Goal: Book appointment/travel/reservation

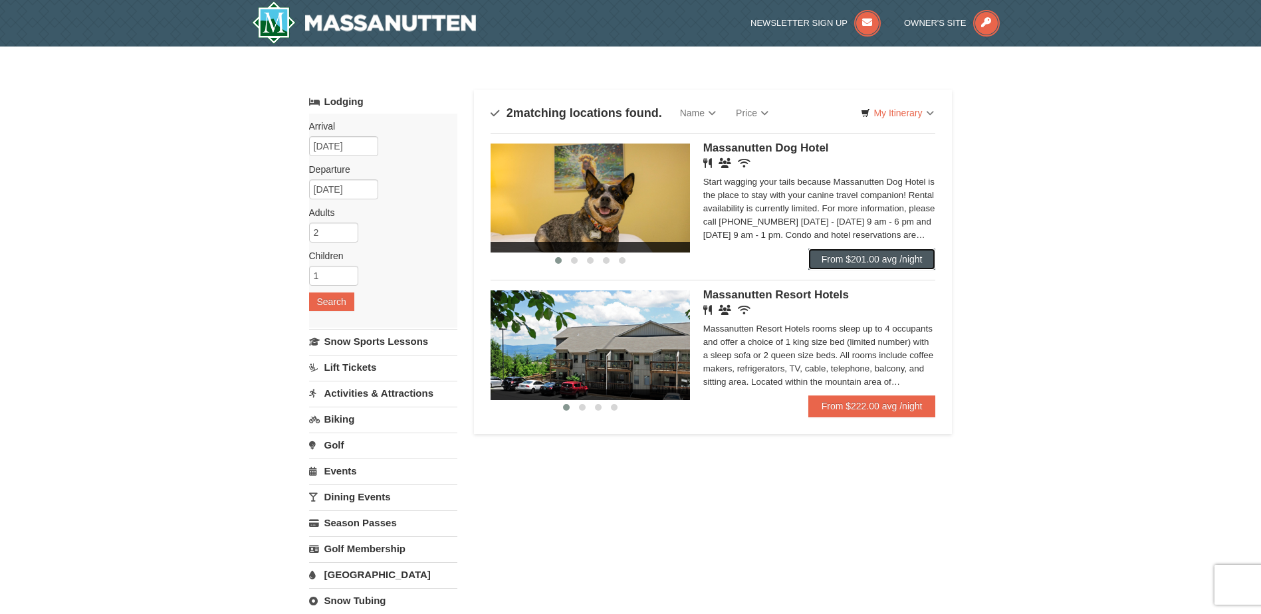
click at [851, 257] on link "From $201.00 avg /night" at bounding box center [872, 259] width 128 height 21
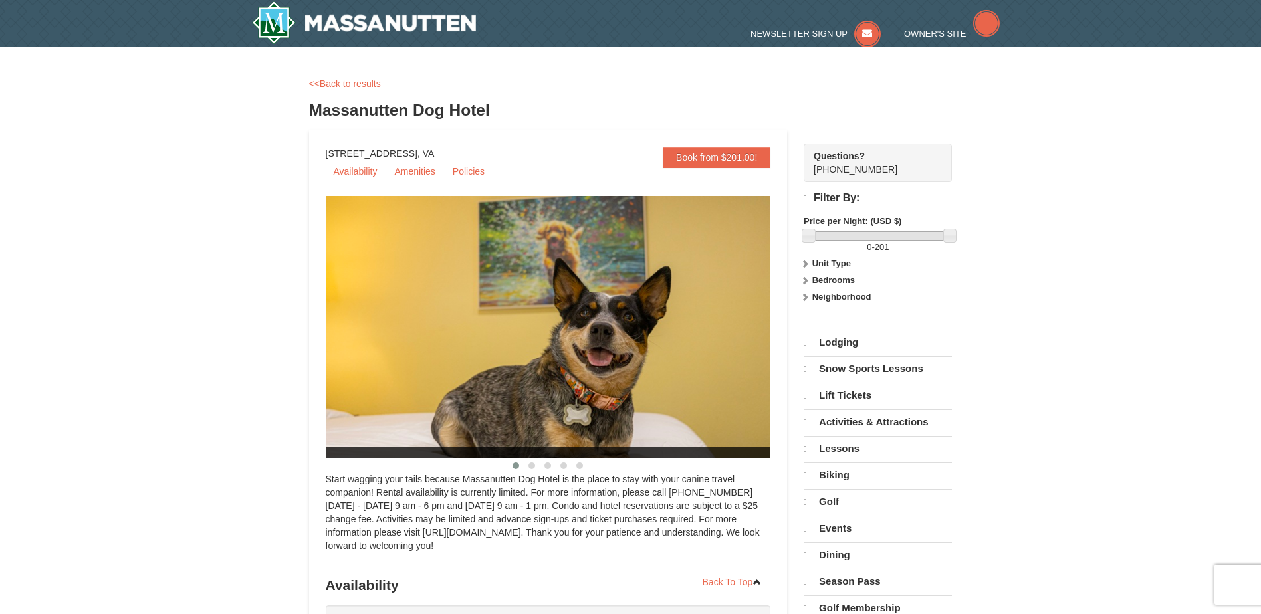
select select "10"
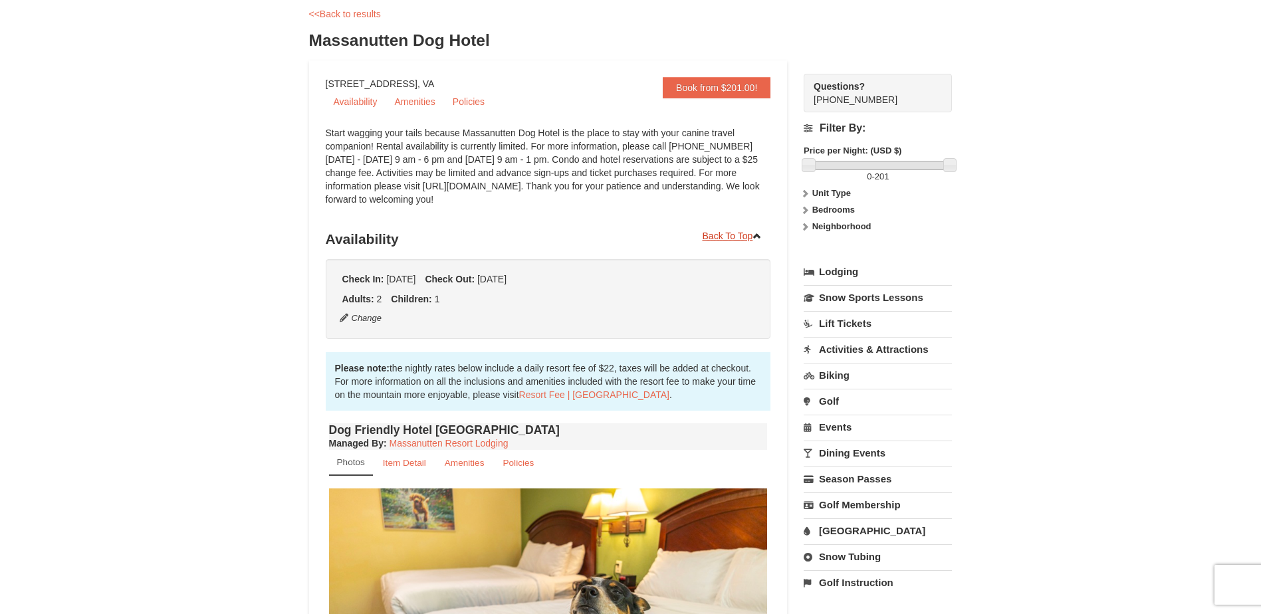
scroll to position [66, 0]
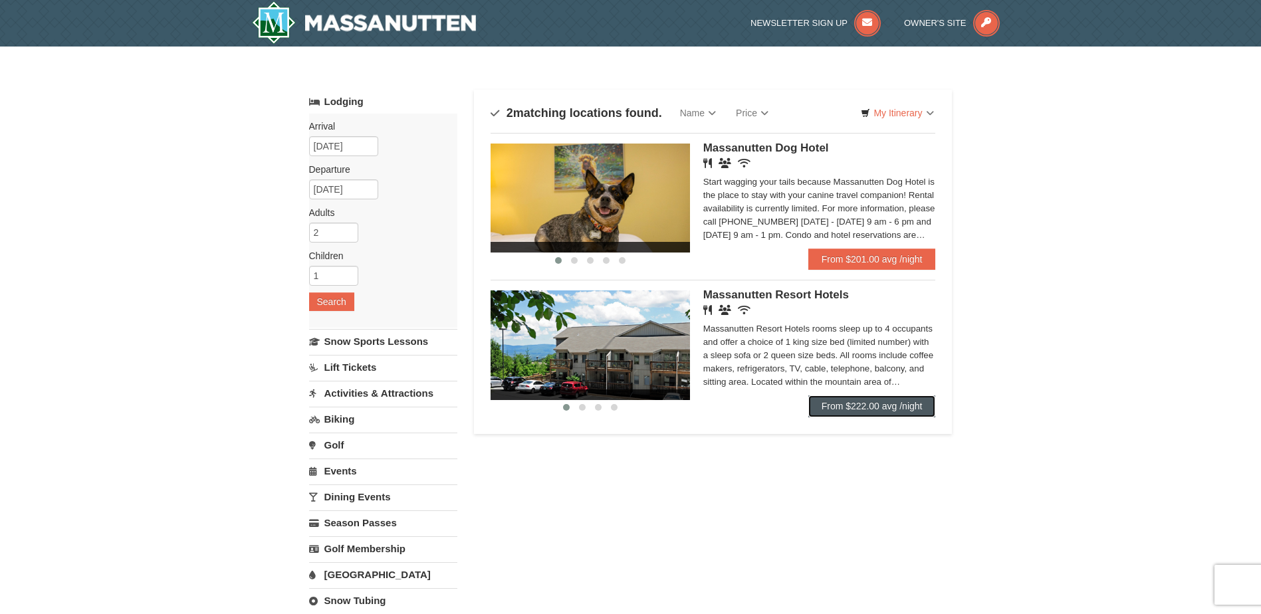
click at [882, 405] on link "From $222.00 avg /night" at bounding box center [872, 406] width 128 height 21
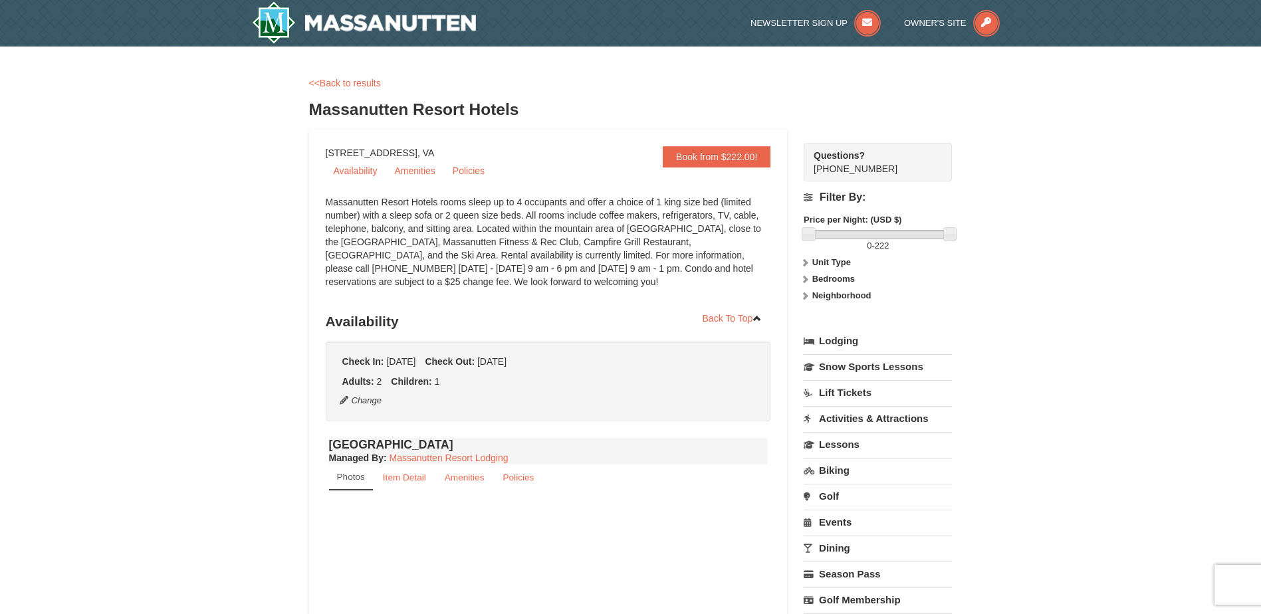
select select "10"
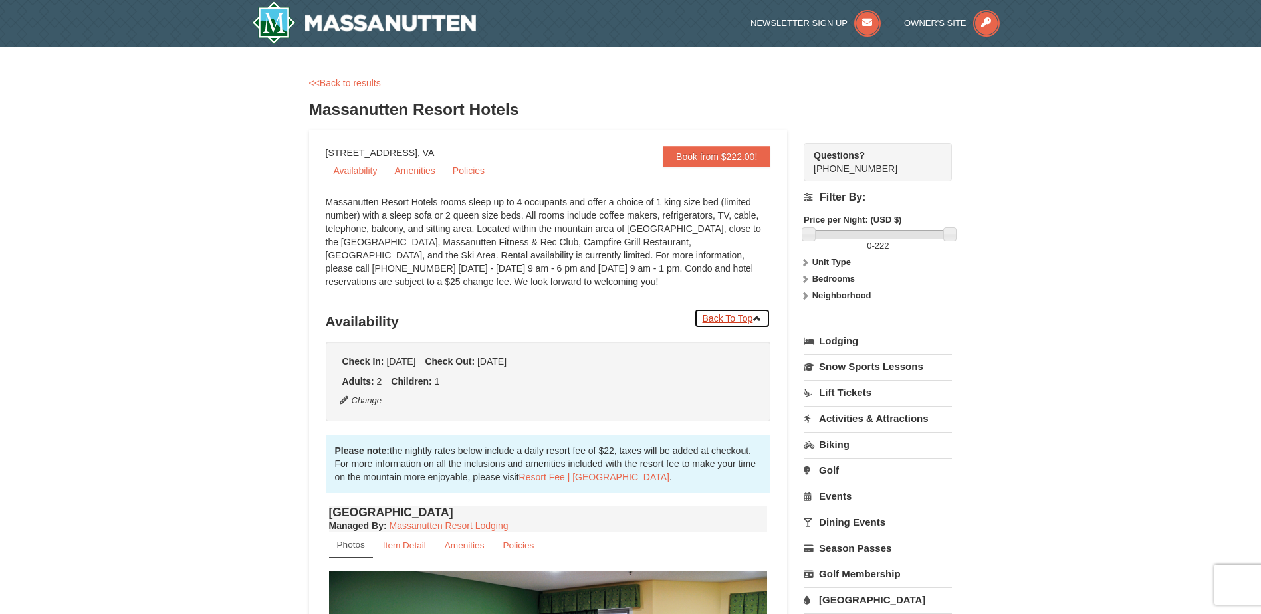
click at [733, 319] on link "Back To Top" at bounding box center [732, 318] width 77 height 20
click at [323, 79] on link "<<Back to results" at bounding box center [345, 83] width 72 height 11
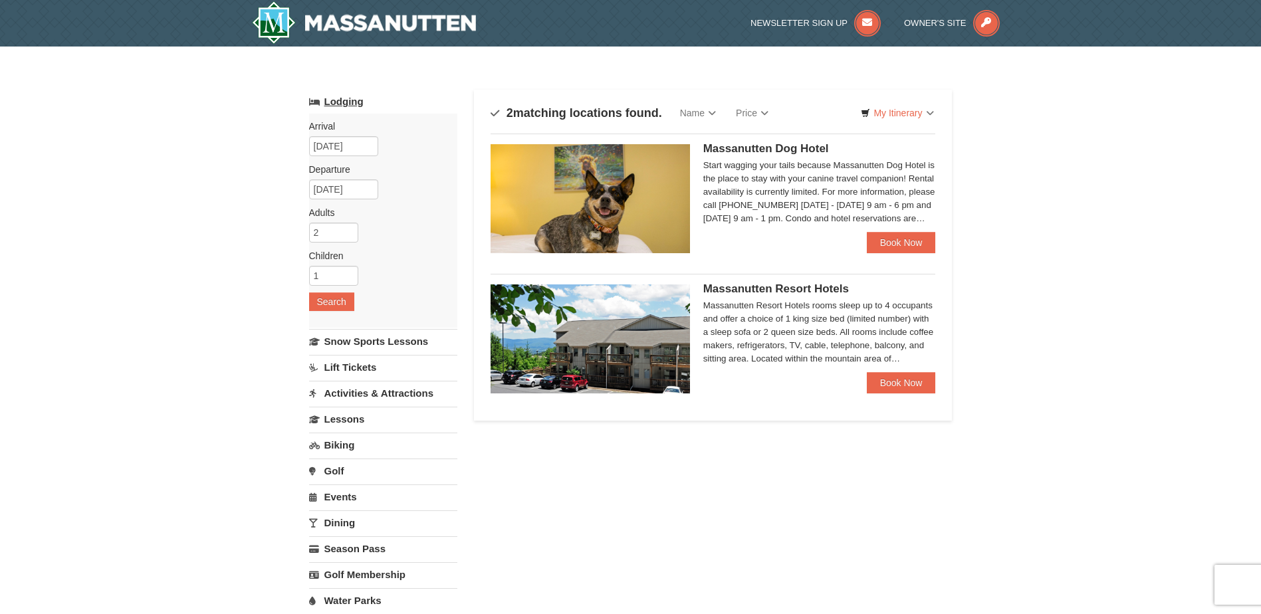
select select "10"
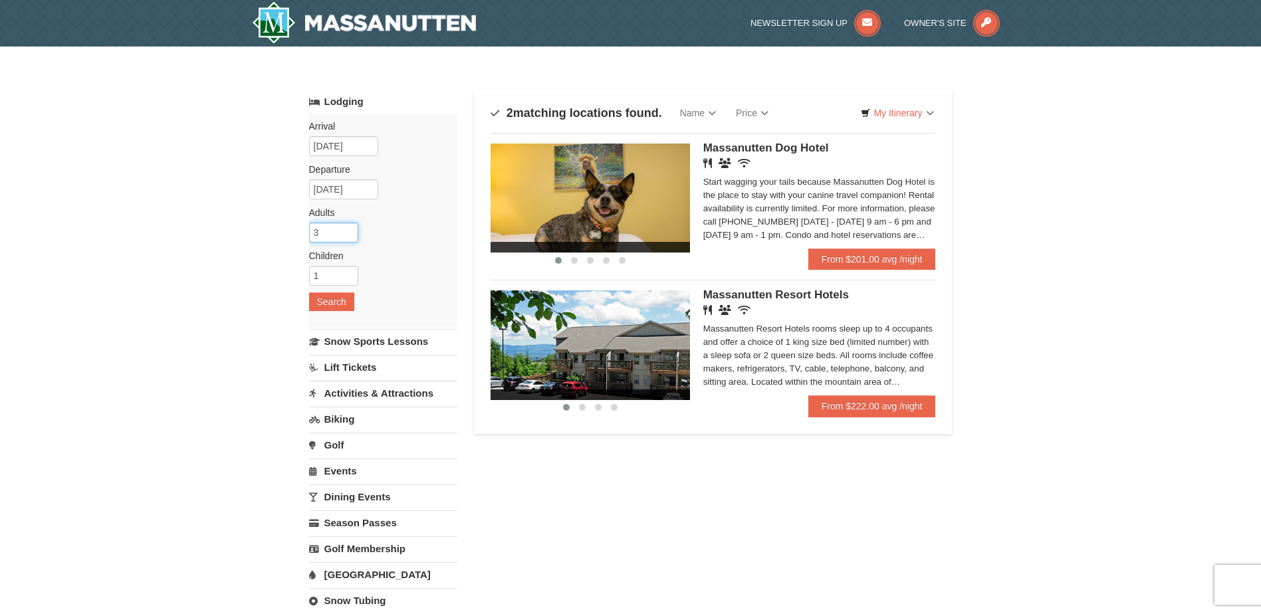
click at [350, 228] on input "3" at bounding box center [333, 233] width 49 height 20
click at [350, 228] on input "4" at bounding box center [333, 233] width 49 height 20
click at [350, 228] on input "5" at bounding box center [333, 233] width 49 height 20
click at [350, 228] on input "6" at bounding box center [333, 233] width 49 height 20
click at [350, 228] on input "7" at bounding box center [333, 233] width 49 height 20
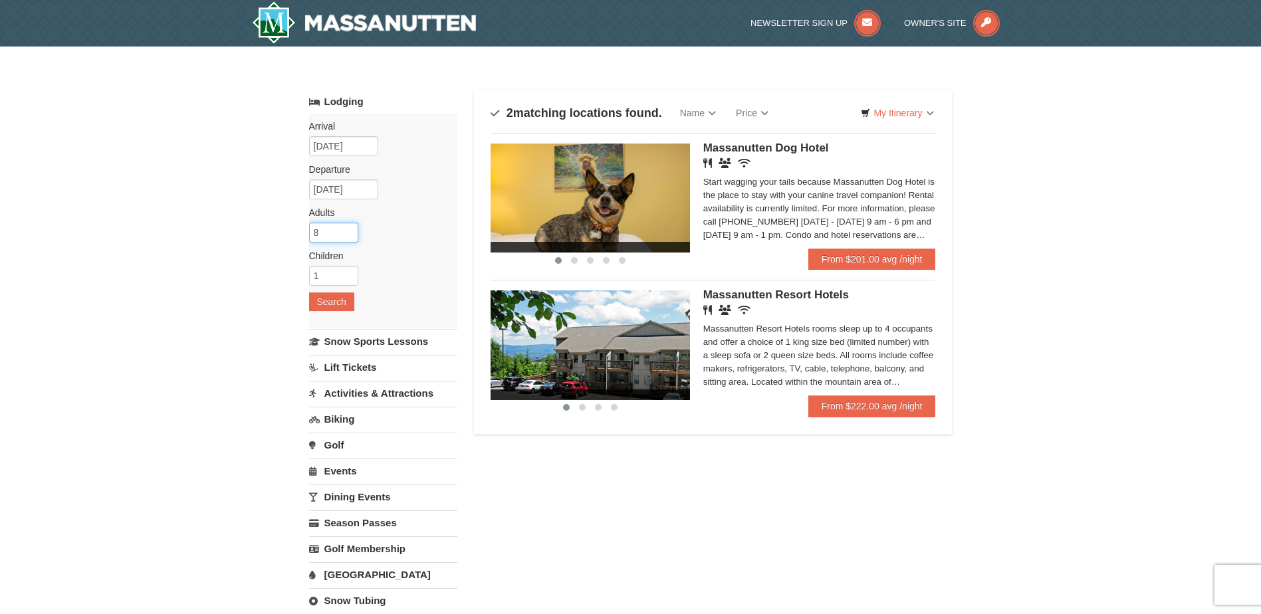
type input "8"
click at [350, 228] on input "8" at bounding box center [333, 233] width 49 height 20
click at [350, 273] on input "2" at bounding box center [333, 276] width 49 height 20
type input "3"
click at [350, 273] on input "3" at bounding box center [333, 276] width 49 height 20
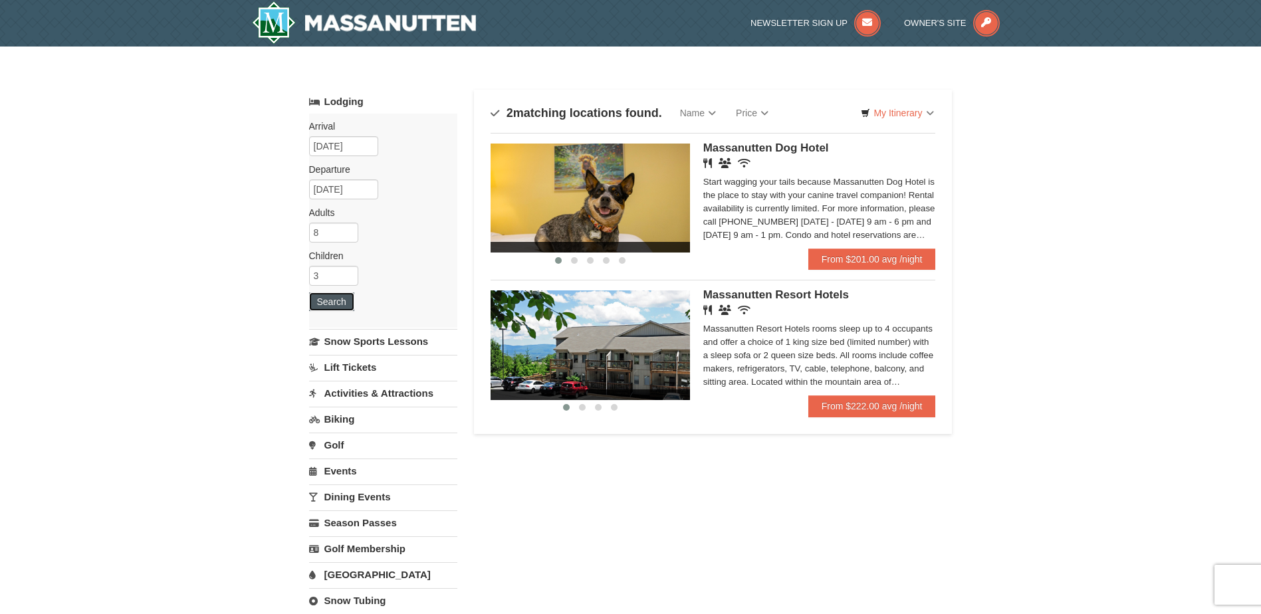
click at [343, 299] on button "Search" at bounding box center [331, 302] width 45 height 19
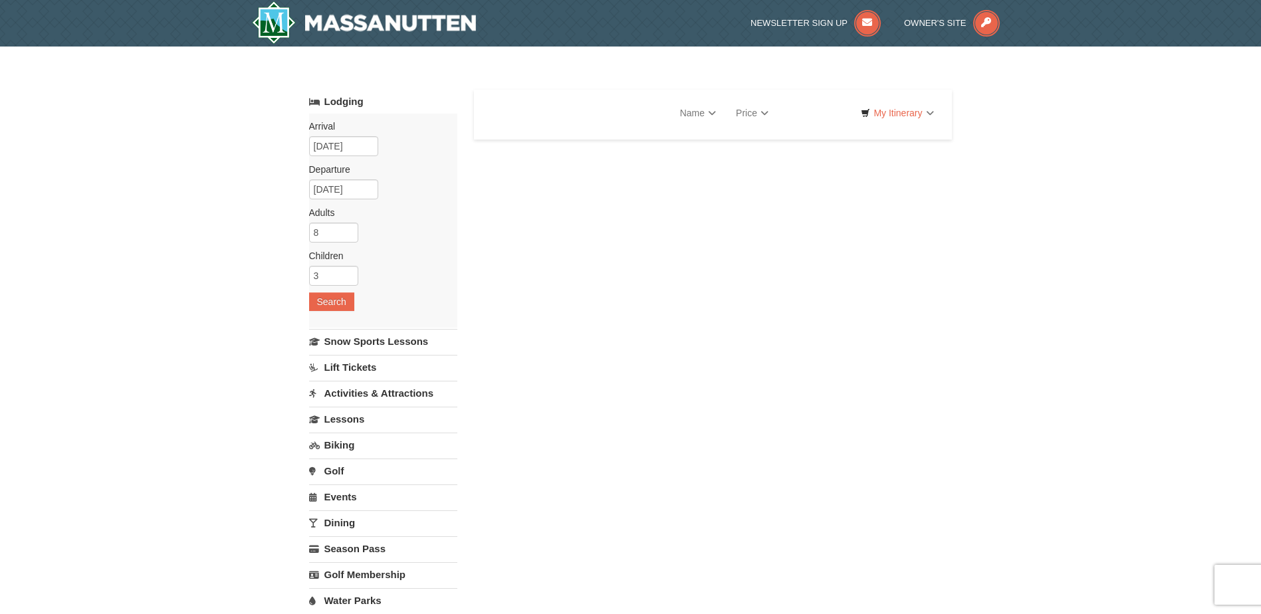
select select "10"
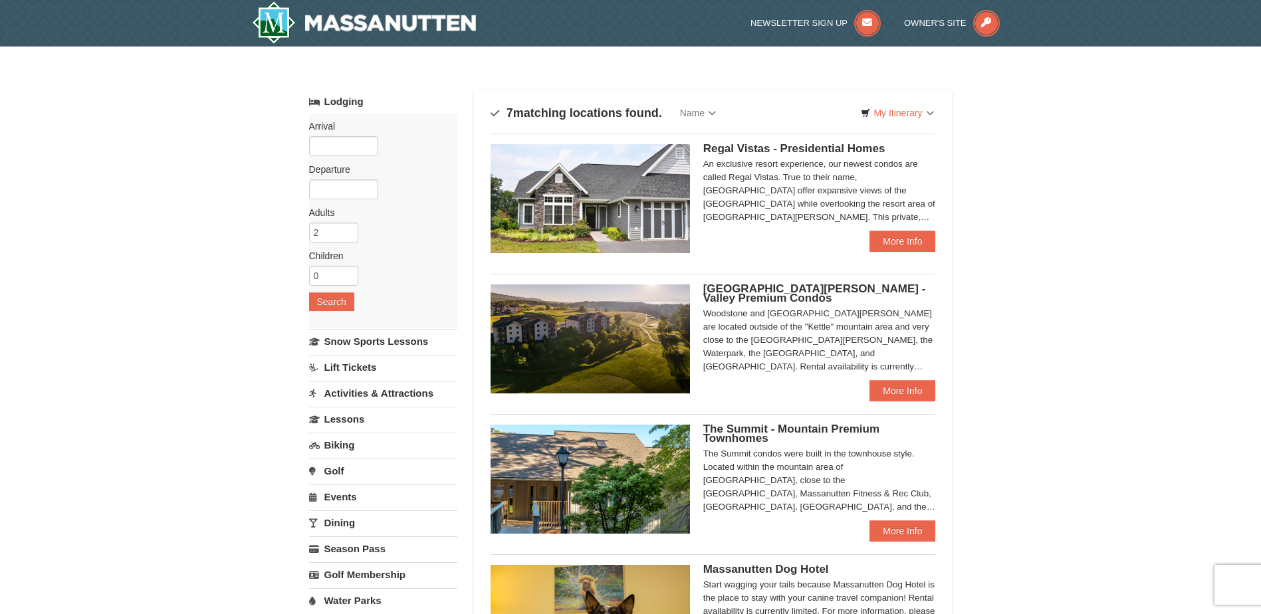
select select "10"
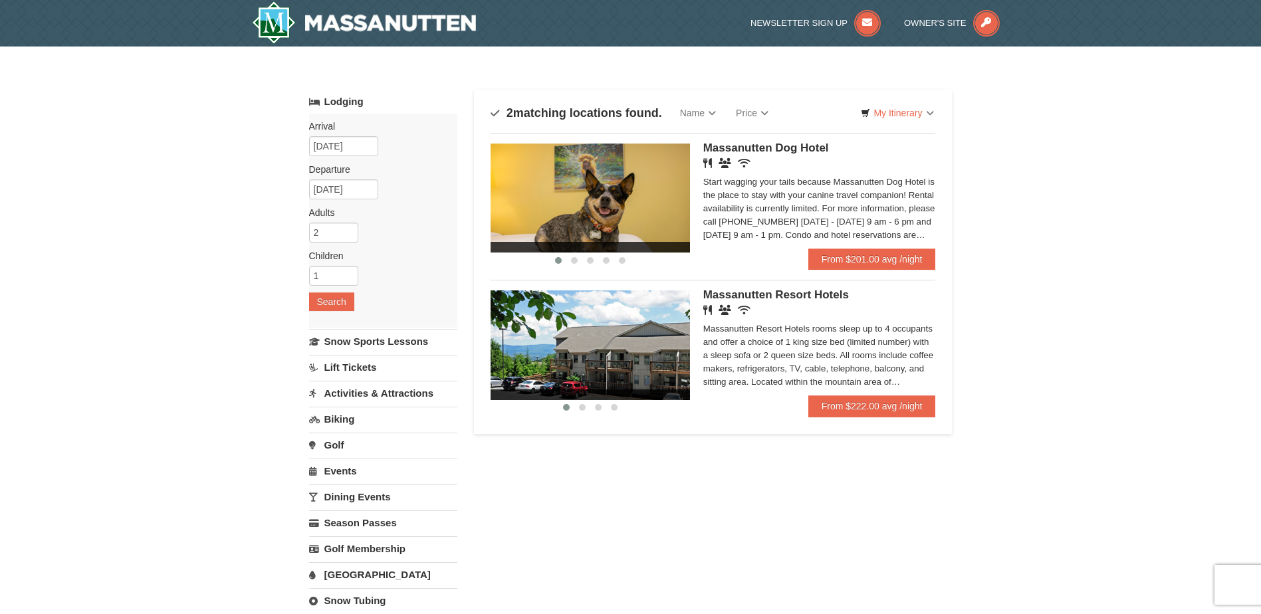
click at [347, 372] on link "Lift Tickets" at bounding box center [383, 367] width 148 height 25
